Goal: Task Accomplishment & Management: Use online tool/utility

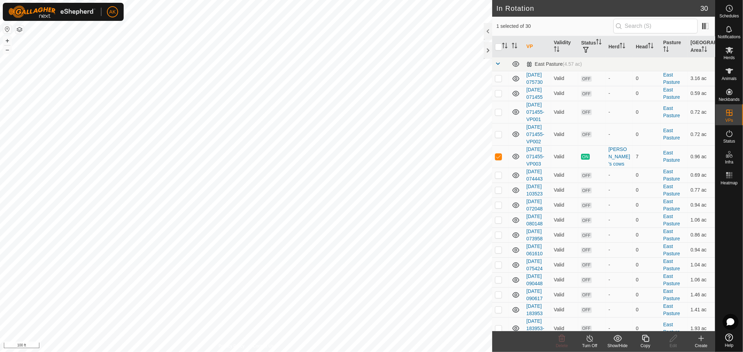
click at [647, 340] on icon at bounding box center [645, 339] width 9 height 8
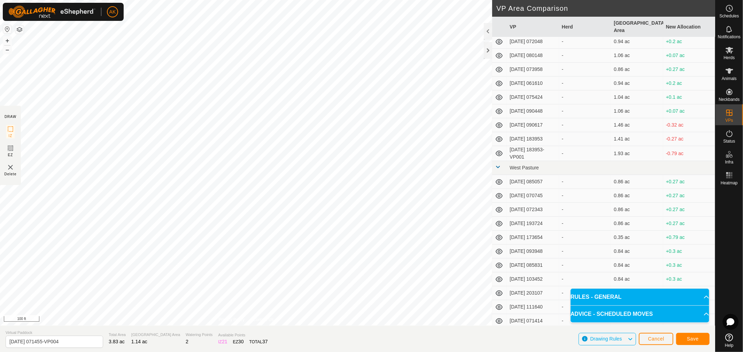
scroll to position [84, 0]
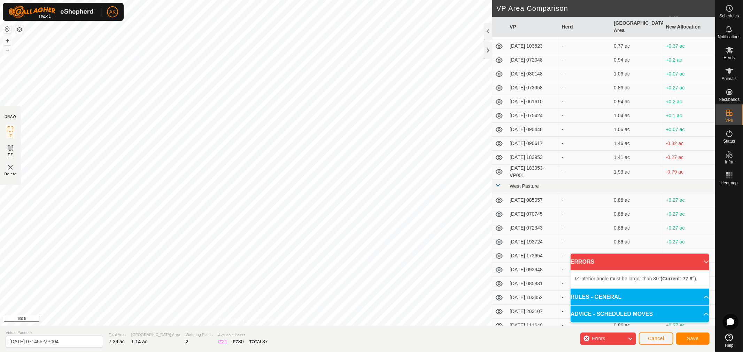
click at [27, 12] on div "AK Schedules Notifications Herds Animals Neckbands VPs Status Infra Heatmap Hel…" at bounding box center [371, 176] width 743 height 352
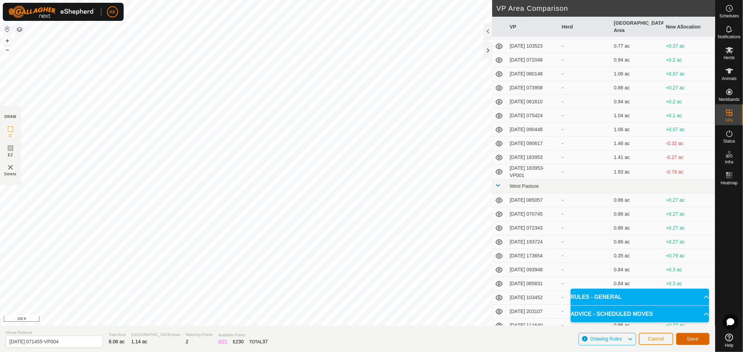
click at [694, 342] on span "Save" at bounding box center [693, 339] width 12 height 6
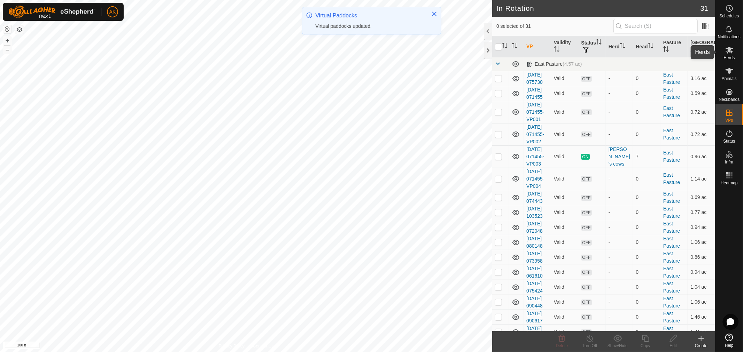
click at [730, 50] on icon at bounding box center [729, 50] width 8 height 7
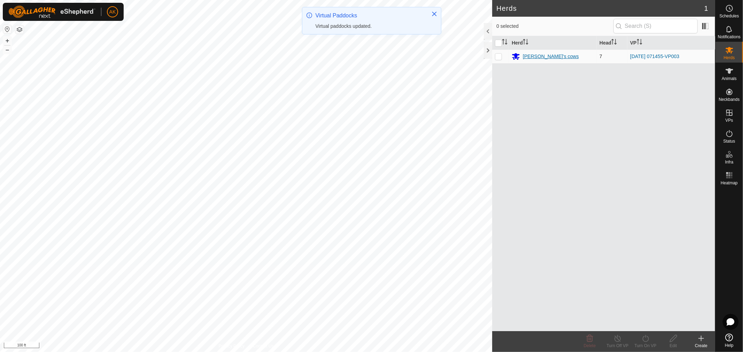
click at [540, 56] on div "[PERSON_NAME]'s cows" at bounding box center [551, 56] width 56 height 7
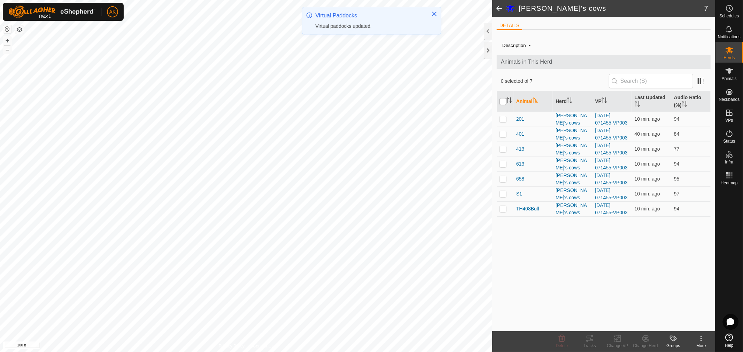
click at [504, 101] on input "checkbox" at bounding box center [502, 101] width 7 height 7
checkbox input "true"
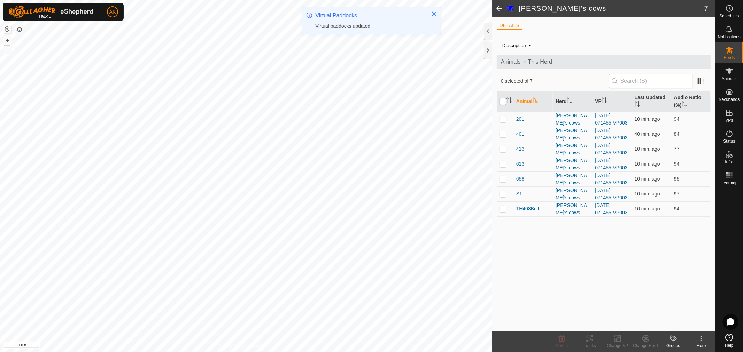
checkbox input "true"
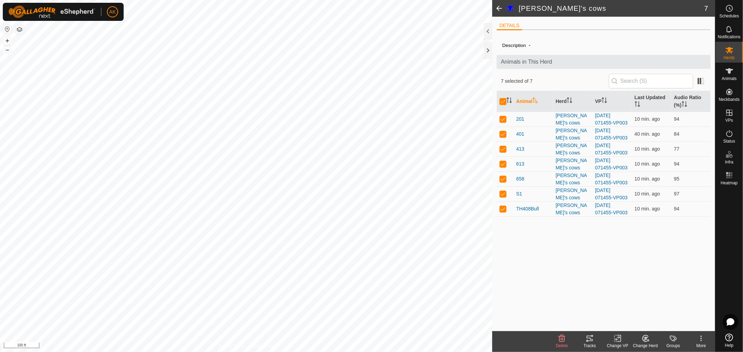
click at [619, 344] on div "Change VP" at bounding box center [617, 346] width 28 height 6
click at [640, 312] on link "Choose VP..." at bounding box center [638, 309] width 69 height 14
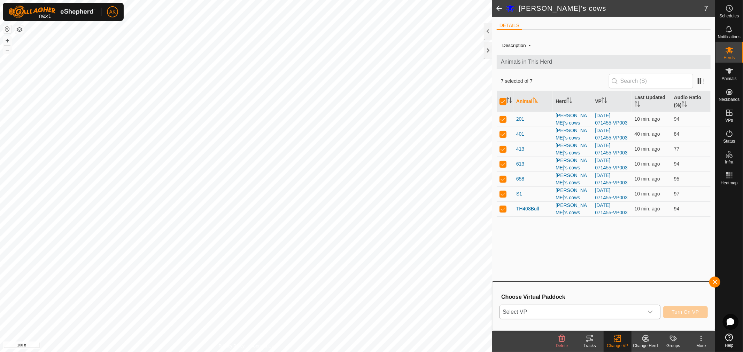
click at [649, 311] on icon "dropdown trigger" at bounding box center [650, 313] width 6 height 6
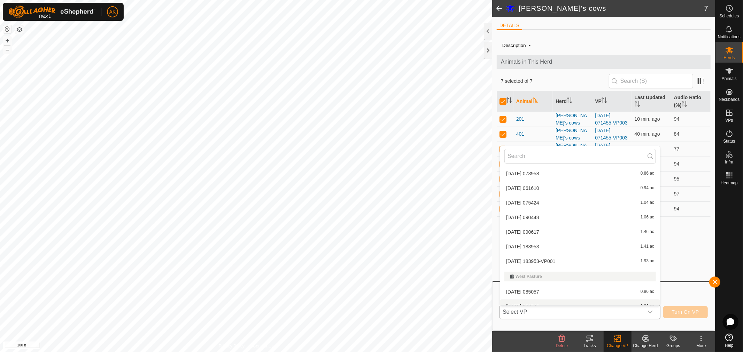
scroll to position [169, 0]
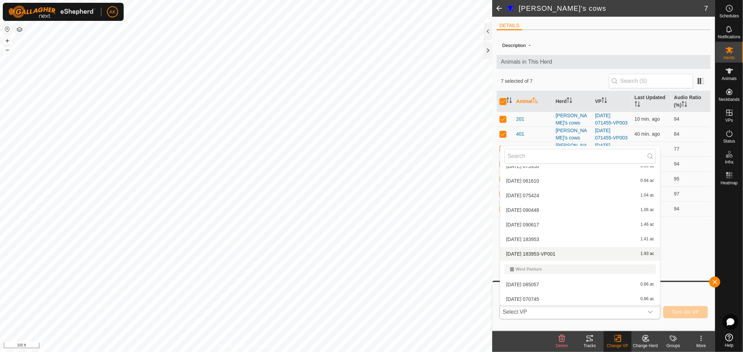
click at [548, 255] on li "[DATE] 183953-VP001 1.93 ac" at bounding box center [580, 254] width 160 height 14
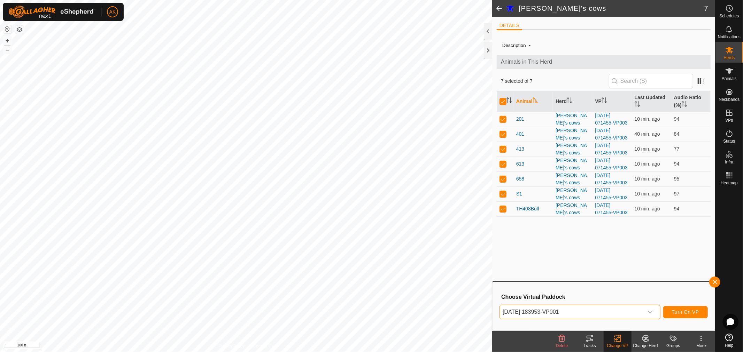
click at [554, 314] on span "[DATE] 183953-VP001" at bounding box center [571, 312] width 143 height 14
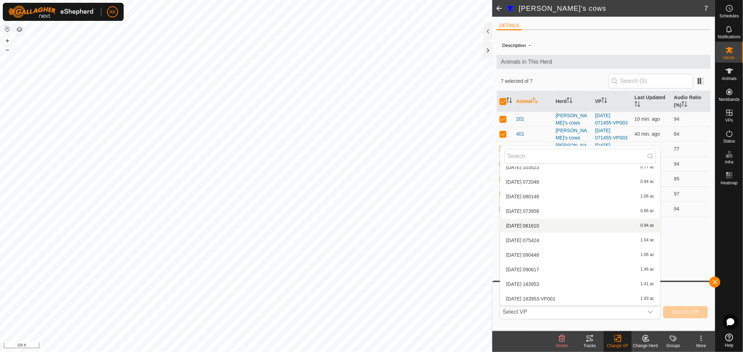
scroll to position [118, 0]
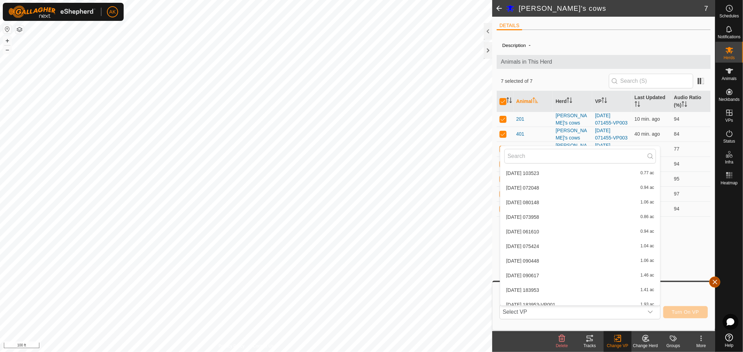
click at [712, 277] on button "button" at bounding box center [714, 282] width 11 height 11
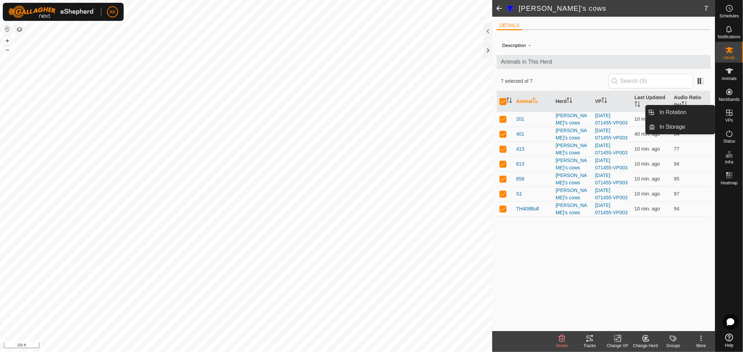
click at [729, 116] on icon at bounding box center [729, 113] width 6 height 6
click at [687, 128] on link "In Storage" at bounding box center [685, 127] width 60 height 14
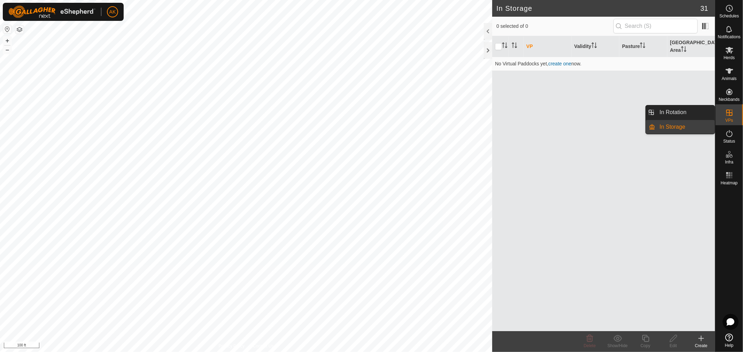
click at [728, 118] on span "VPs" at bounding box center [729, 120] width 8 height 4
click at [684, 116] on link "In Rotation" at bounding box center [685, 113] width 60 height 14
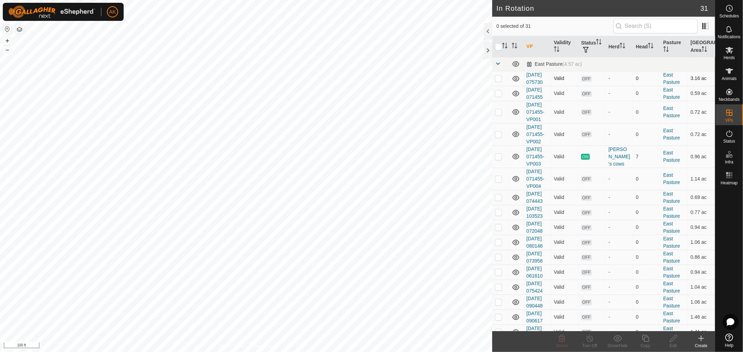
click at [499, 81] on p-checkbox at bounding box center [498, 79] width 7 height 6
checkbox input "false"
checkbox input "true"
checkbox input "false"
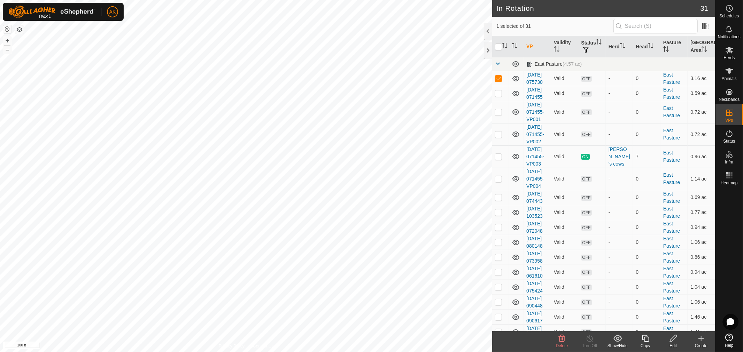
checkbox input "false"
checkbox input "true"
click at [537, 189] on link "[DATE] 071455-VP004" at bounding box center [535, 179] width 18 height 20
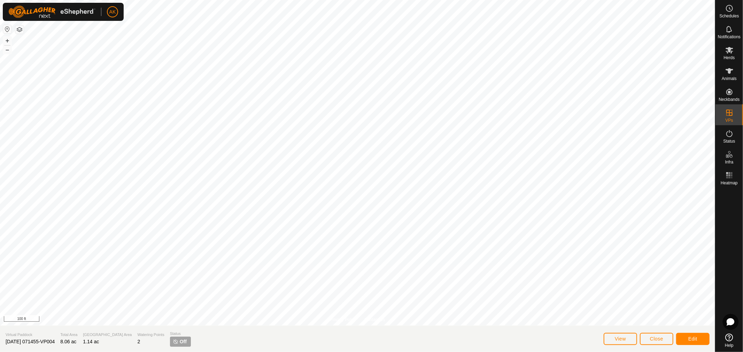
click at [180, 341] on span "Off" at bounding box center [183, 341] width 7 height 7
click at [173, 341] on img at bounding box center [176, 342] width 6 height 6
click at [628, 339] on button "View" at bounding box center [619, 339] width 33 height 12
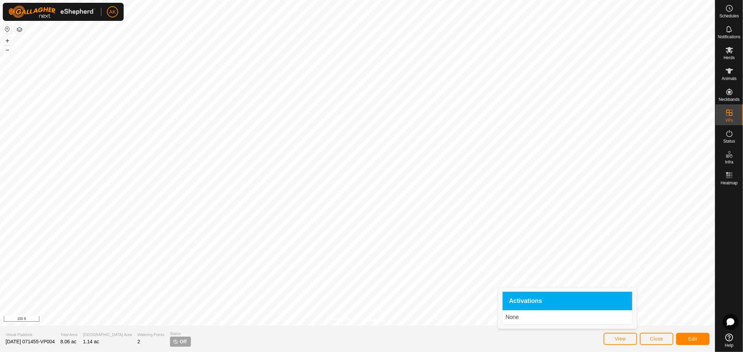
click at [516, 317] on p "None" at bounding box center [567, 317] width 124 height 8
click at [542, 296] on div "Activations" at bounding box center [567, 301] width 130 height 19
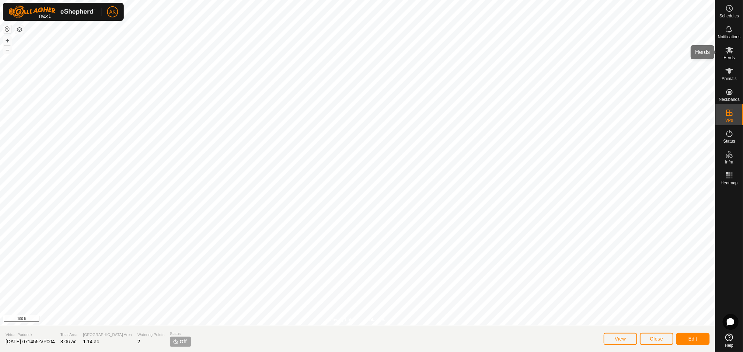
click at [730, 52] on icon at bounding box center [729, 50] width 8 height 7
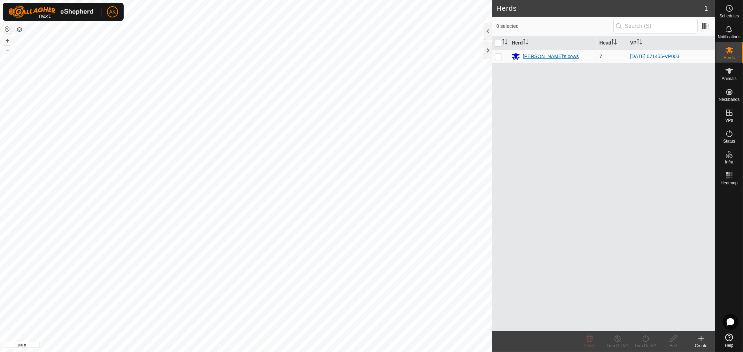
click at [531, 57] on div "[PERSON_NAME]'s cows" at bounding box center [551, 56] width 56 height 7
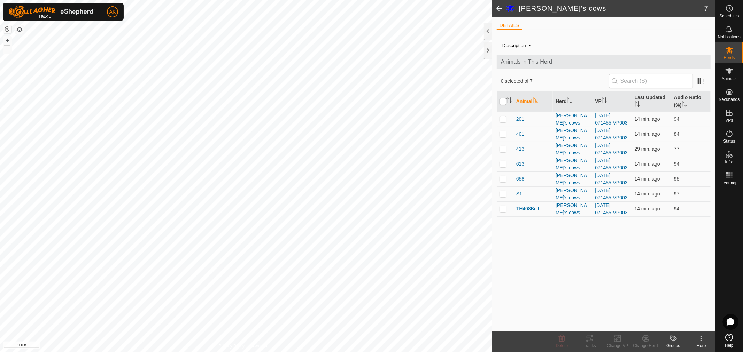
click at [504, 100] on input "checkbox" at bounding box center [502, 101] width 7 height 7
checkbox input "true"
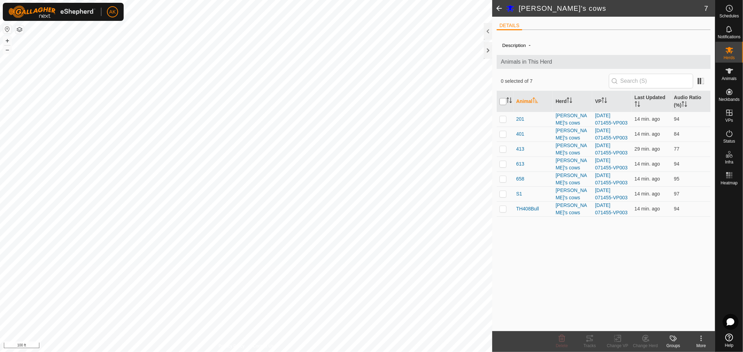
checkbox input "true"
click at [620, 341] on icon at bounding box center [617, 339] width 9 height 8
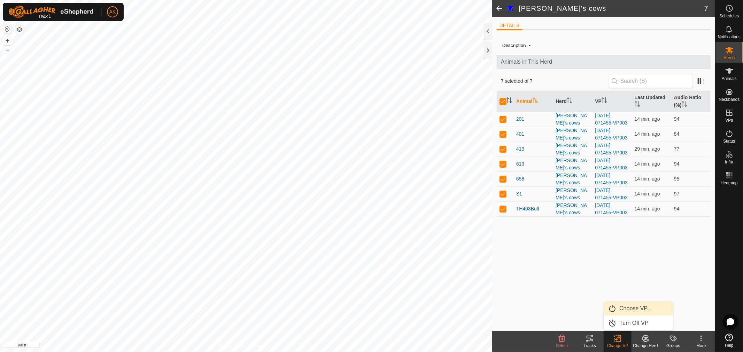
click at [638, 308] on link "Choose VP..." at bounding box center [638, 309] width 69 height 14
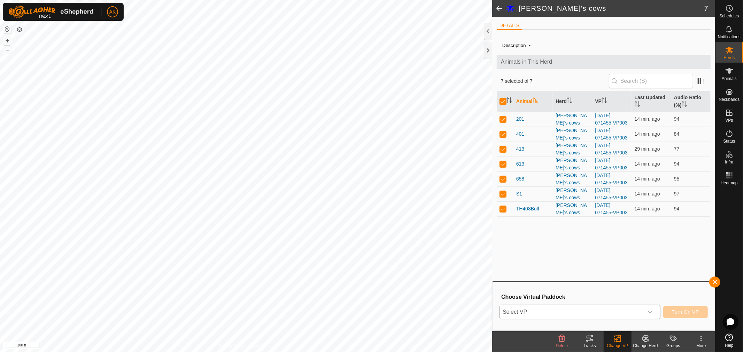
click at [650, 313] on icon "dropdown trigger" at bounding box center [650, 312] width 5 height 3
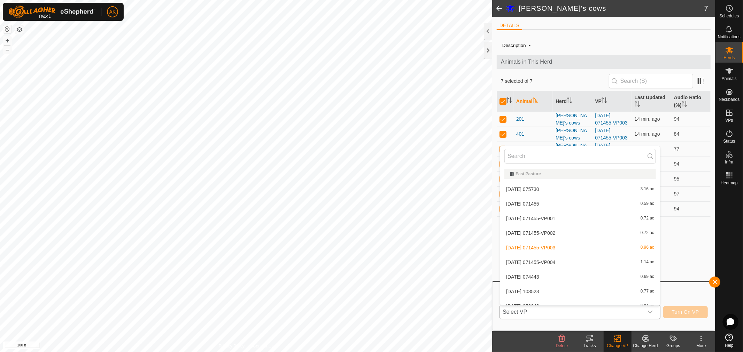
scroll to position [7, 0]
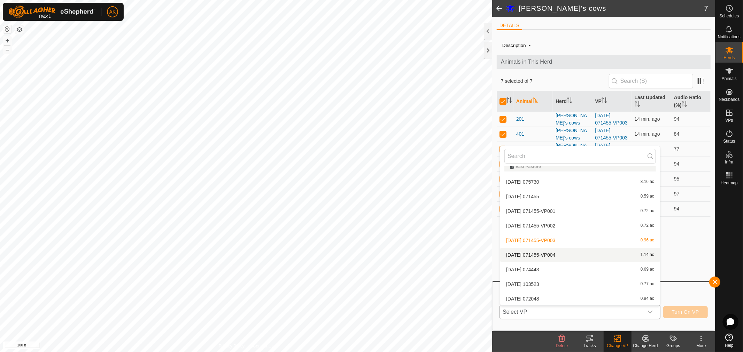
click at [560, 252] on li "[DATE] 071455-VP004 1.14 ac" at bounding box center [580, 255] width 160 height 14
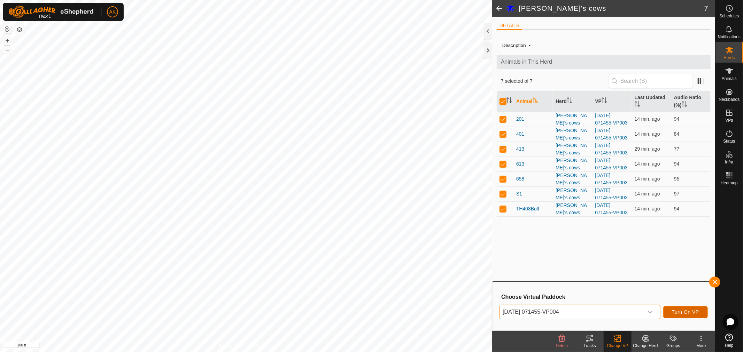
click at [683, 314] on span "Turn On VP" at bounding box center [685, 313] width 27 height 6
